Goal: Navigation & Orientation: Find specific page/section

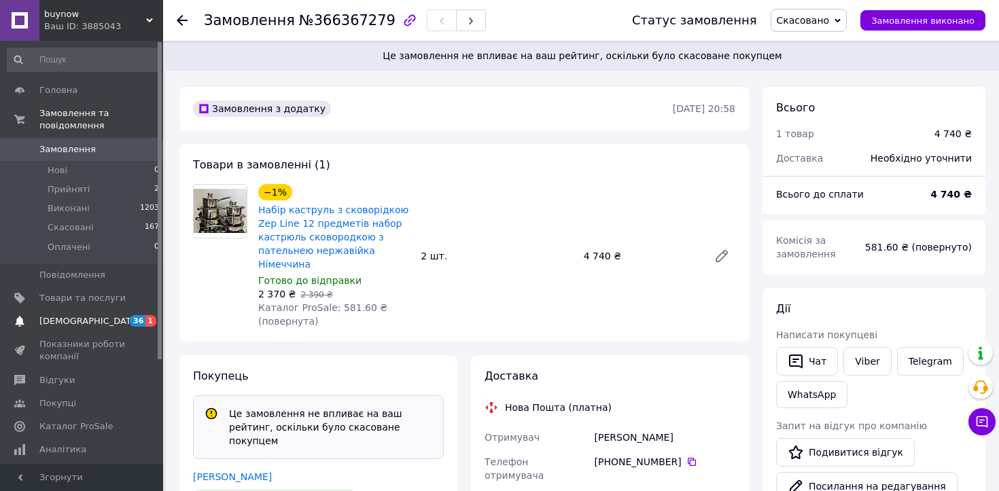
click at [102, 318] on span "[DEMOGRAPHIC_DATA]" at bounding box center [82, 321] width 86 height 12
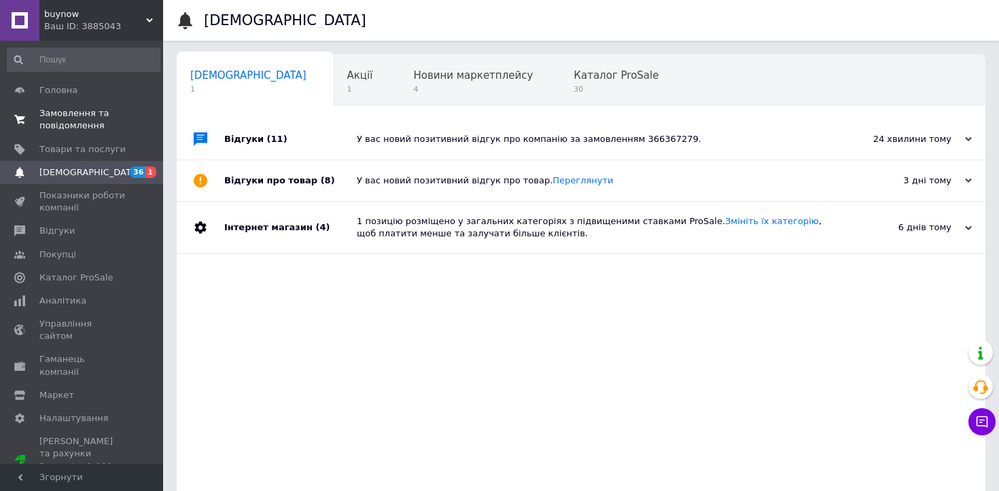
click at [88, 118] on span "Замовлення та повідомлення" at bounding box center [82, 119] width 86 height 24
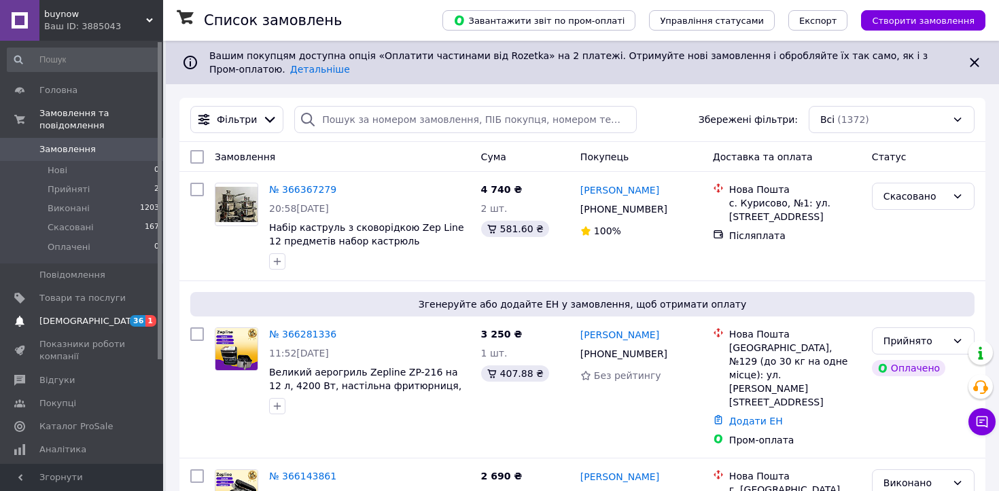
click at [108, 321] on span "[DEMOGRAPHIC_DATA]" at bounding box center [82, 321] width 86 height 12
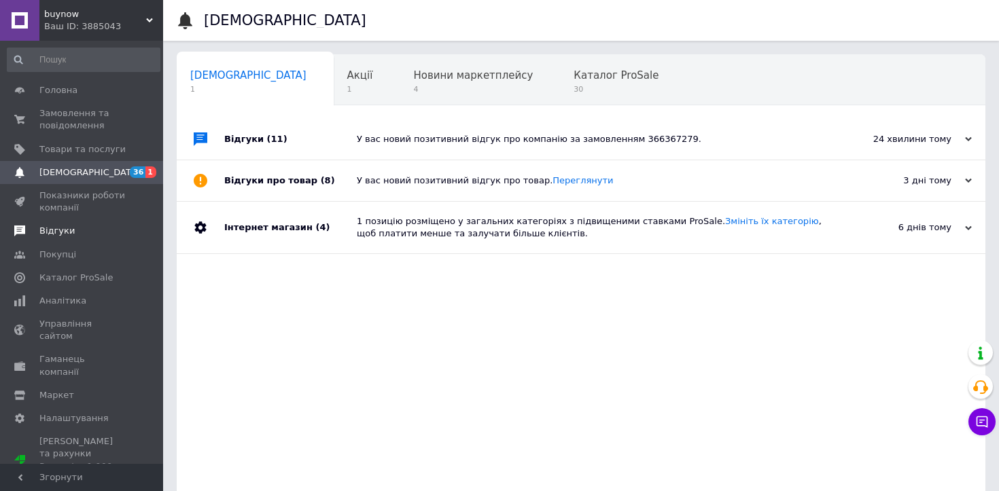
click at [65, 234] on span "Відгуки" at bounding box center [56, 231] width 35 height 12
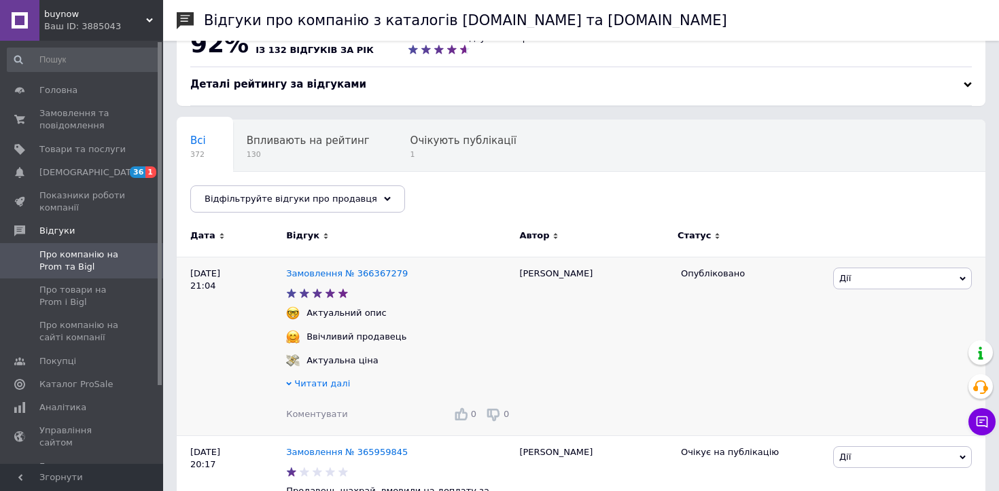
scroll to position [39, 0]
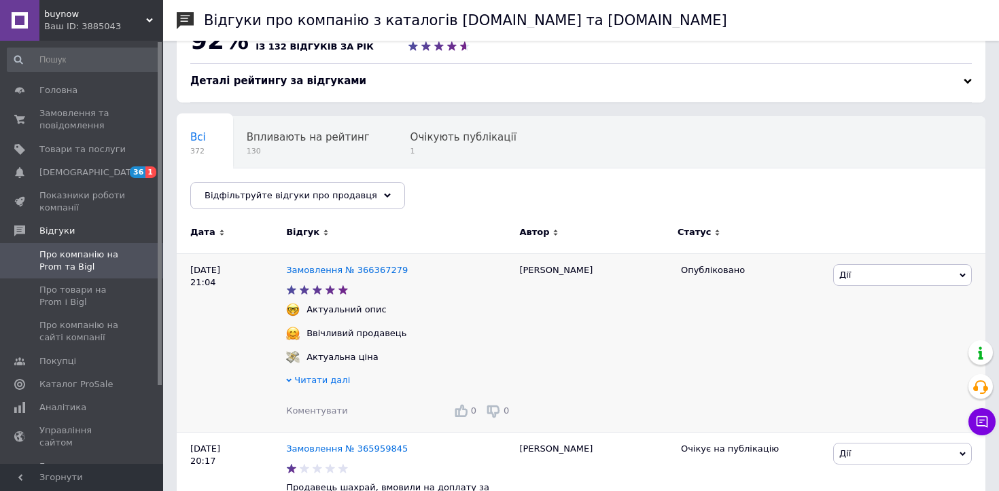
click at [336, 381] on span "Читати далі" at bounding box center [322, 380] width 56 height 10
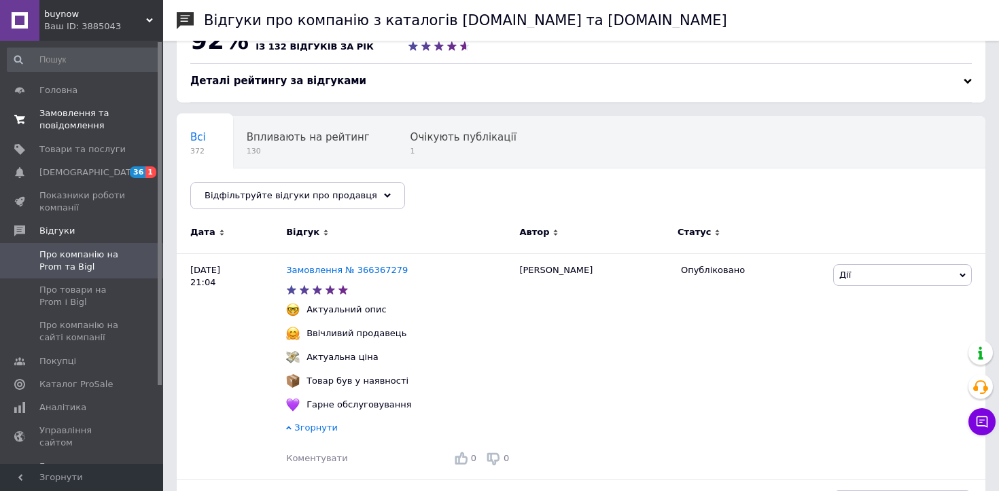
click at [81, 121] on span "Замовлення та повідомлення" at bounding box center [82, 119] width 86 height 24
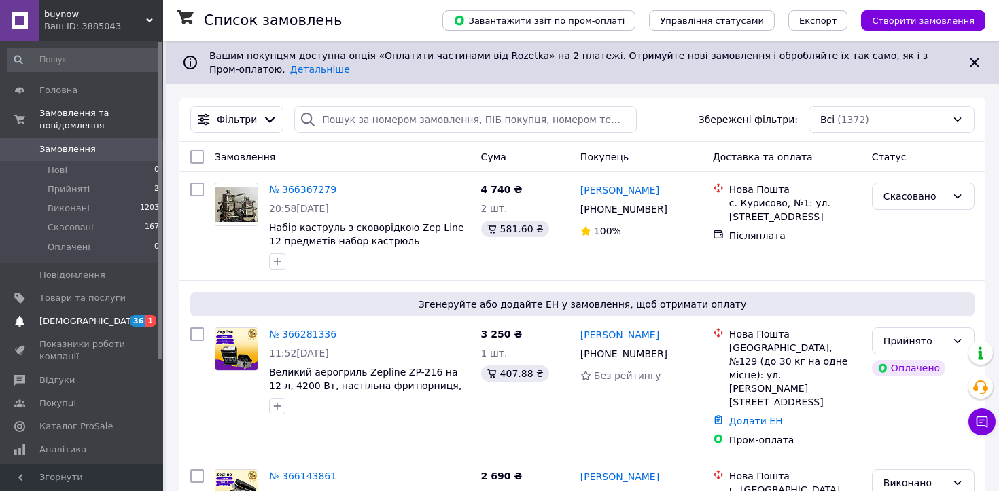
click at [86, 317] on span "[DEMOGRAPHIC_DATA]" at bounding box center [89, 321] width 101 height 12
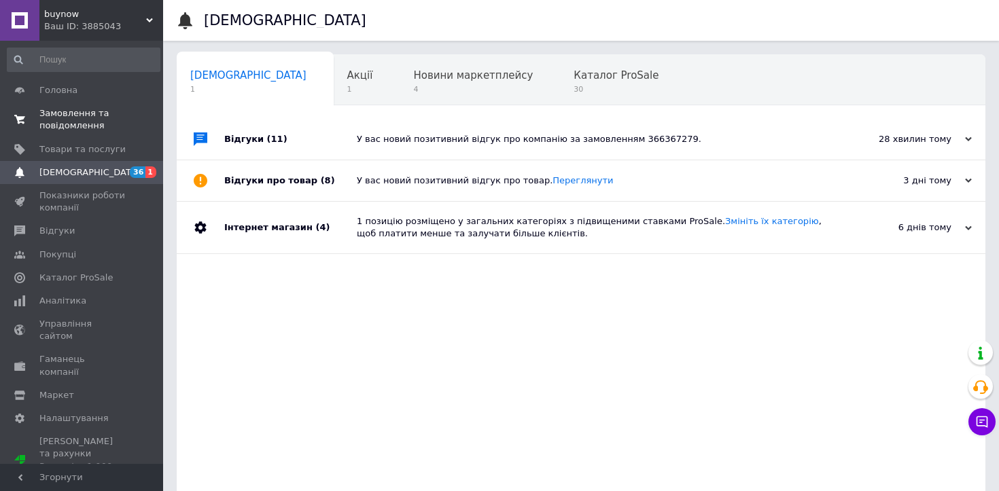
click at [86, 120] on span "Замовлення та повідомлення" at bounding box center [82, 119] width 86 height 24
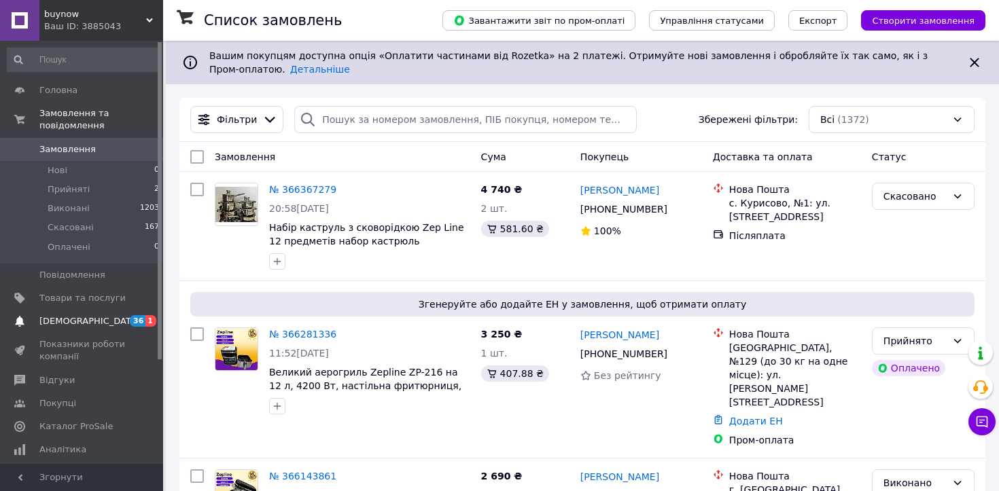
click at [92, 325] on span "[DEMOGRAPHIC_DATA]" at bounding box center [82, 321] width 86 height 12
